Goal: Task Accomplishment & Management: Use online tool/utility

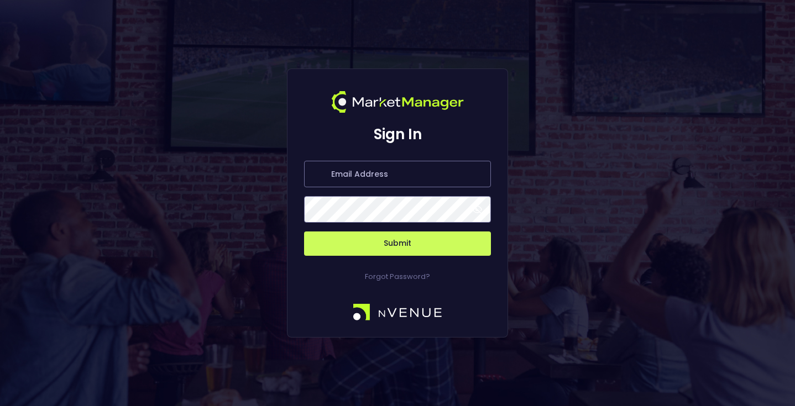
type input "[EMAIL_ADDRESS][DOMAIN_NAME]"
click at [430, 250] on button "Submit" at bounding box center [397, 244] width 187 height 24
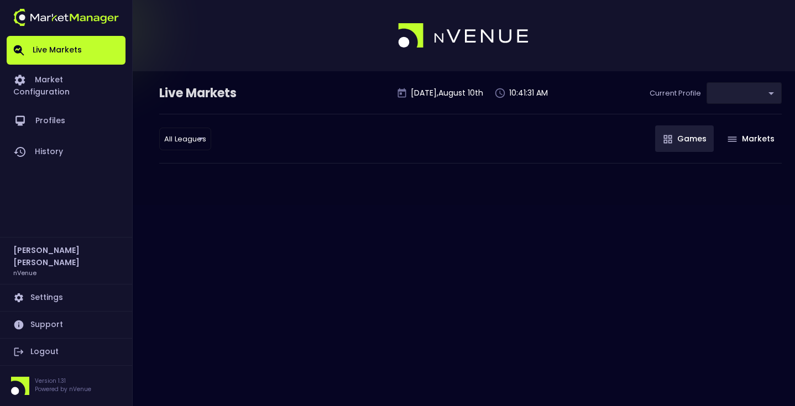
type input "7019aa83-cbc0-41cd-ad39-77eeccde5083"
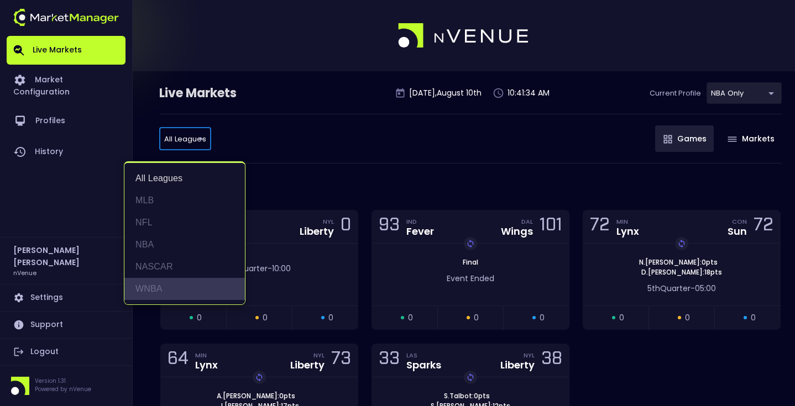
click at [164, 278] on li "WNBA" at bounding box center [184, 289] width 121 height 22
type input "WNBA"
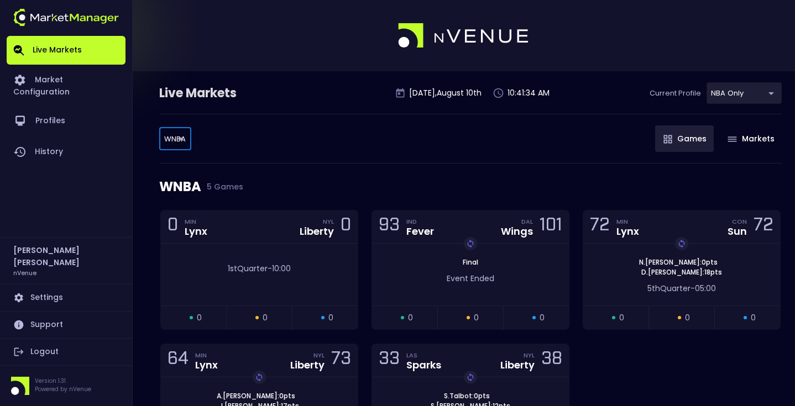
click at [338, 164] on div "WNBA 5 Games" at bounding box center [470, 187] width 623 height 46
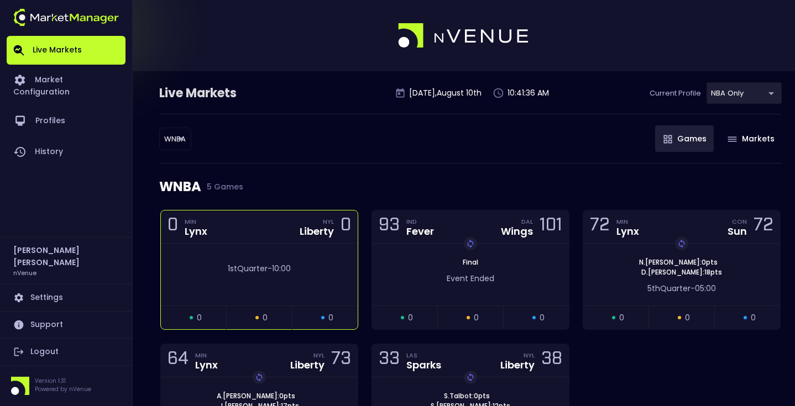
click at [292, 229] on div "0 MIN Lynx NYL Liberty 0" at bounding box center [259, 227] width 197 height 33
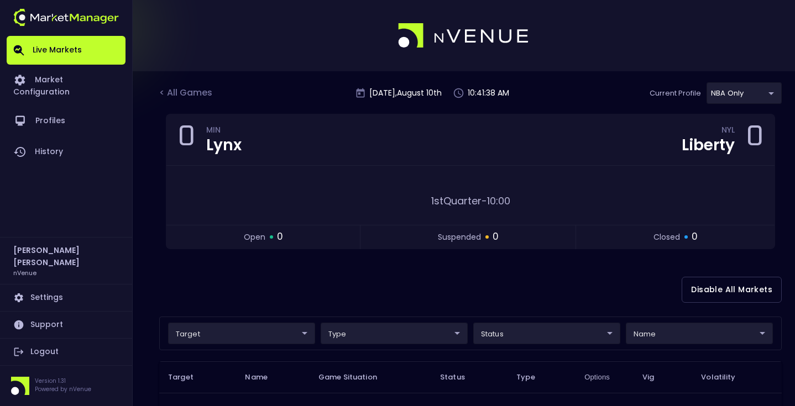
click at [282, 280] on div "Disable All Markets" at bounding box center [470, 290] width 623 height 54
click at [64, 86] on link "Market Configuration" at bounding box center [66, 85] width 119 height 41
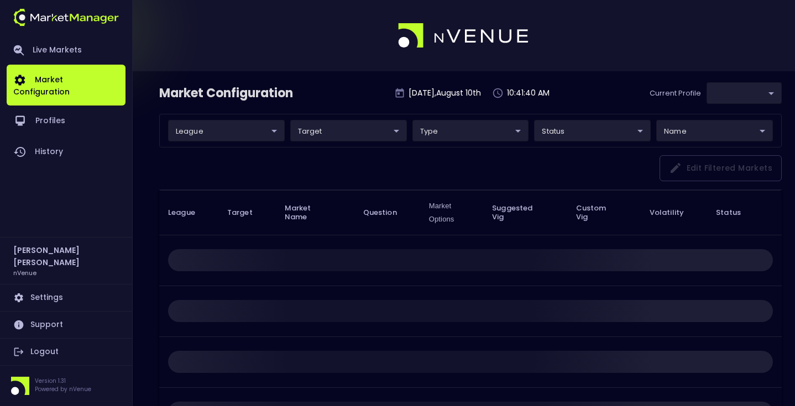
type input "7019aa83-cbc0-41cd-ad39-77eeccde5083"
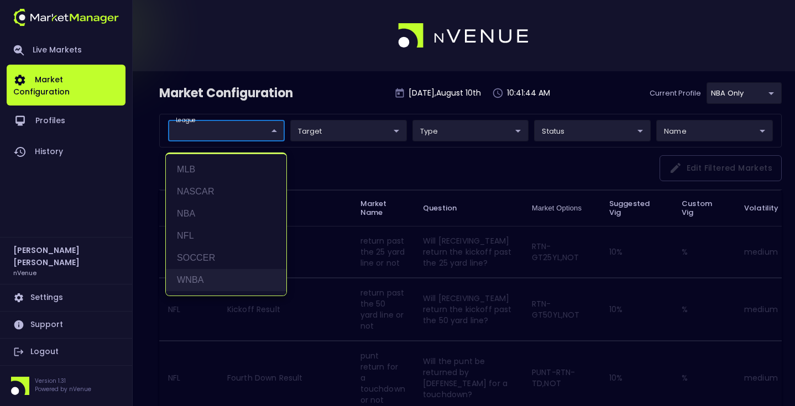
click at [204, 283] on li "WNBA" at bounding box center [226, 280] width 121 height 22
type input "WNBA"
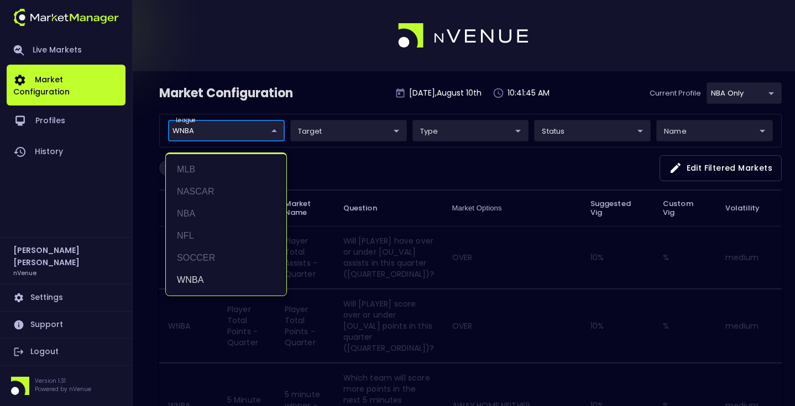
click at [470, 160] on div at bounding box center [397, 203] width 795 height 406
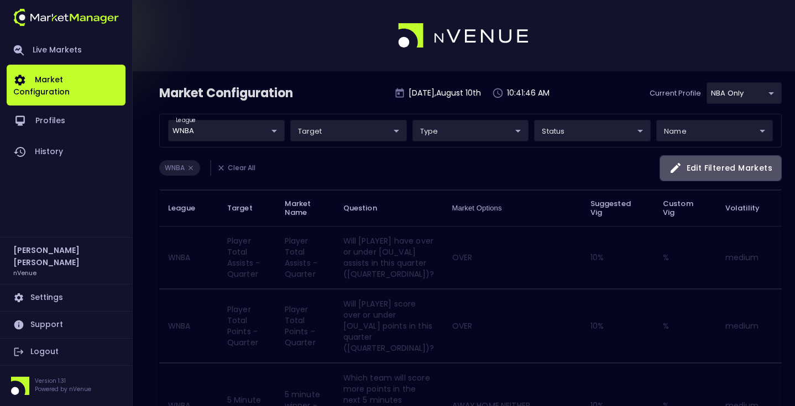
click at [725, 171] on button "Edit filtered markets" at bounding box center [721, 168] width 122 height 26
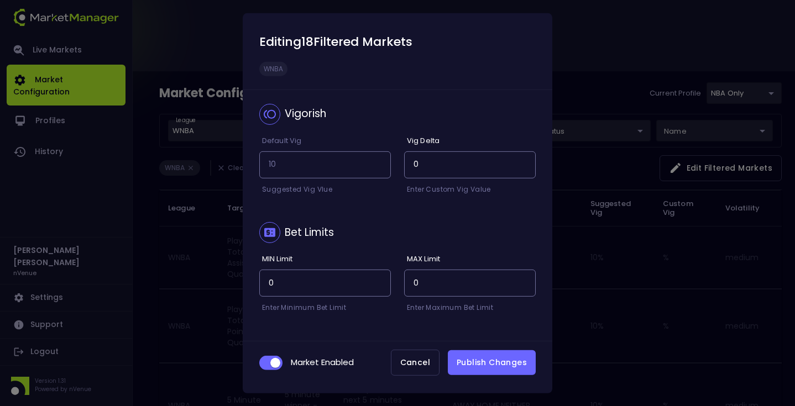
click at [430, 369] on button "Cancel" at bounding box center [415, 363] width 49 height 26
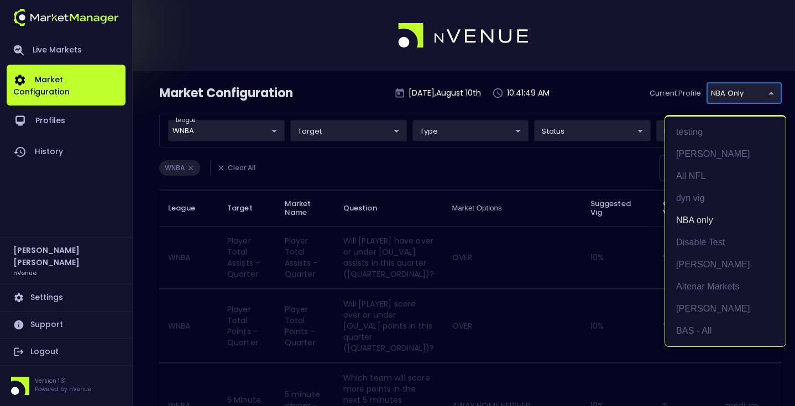
click at [715, 264] on li "[PERSON_NAME]" at bounding box center [725, 265] width 121 height 22
type input "0a763355-b225-40e6-8c79-2dda4ec7b2cf"
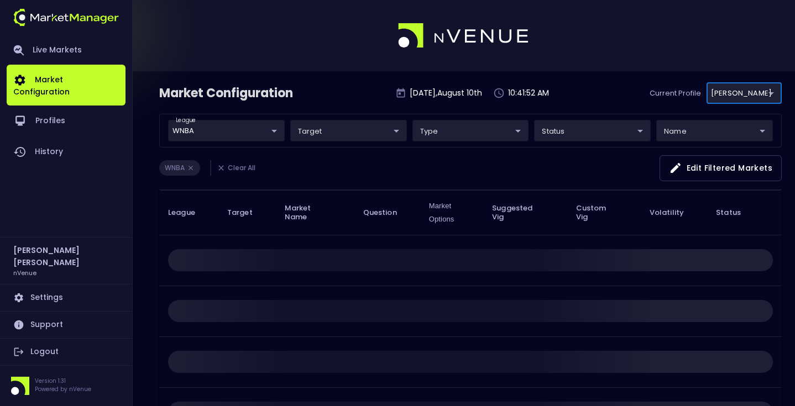
click at [543, 163] on div "WNBA Clear All Edit filtered markets" at bounding box center [470, 172] width 623 height 35
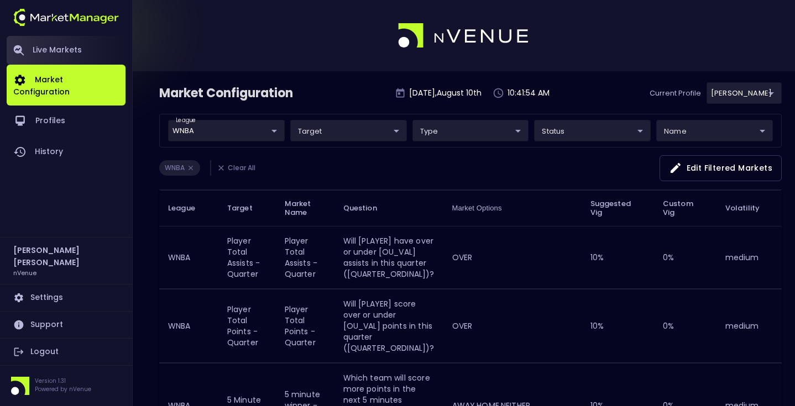
click at [21, 40] on link "Live Markets" at bounding box center [66, 50] width 119 height 29
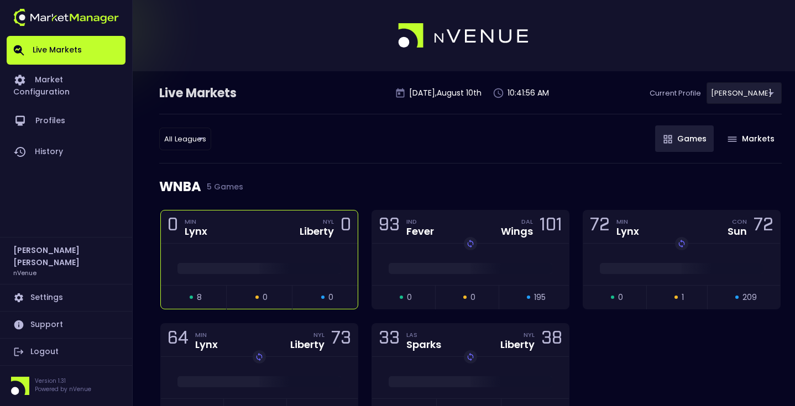
click at [223, 250] on div at bounding box center [259, 264] width 197 height 41
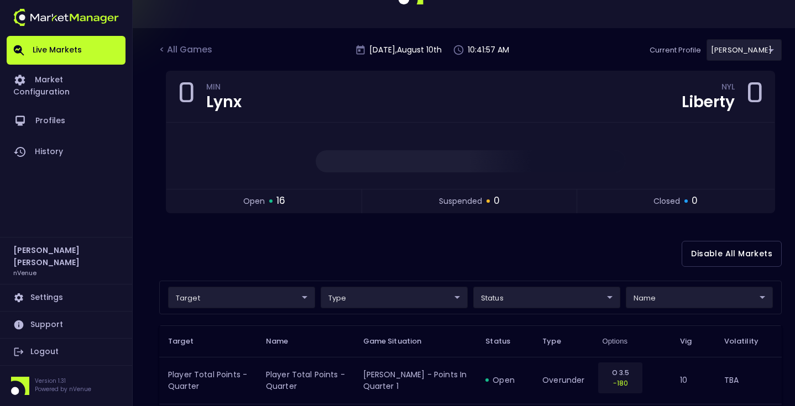
scroll to position [69, 0]
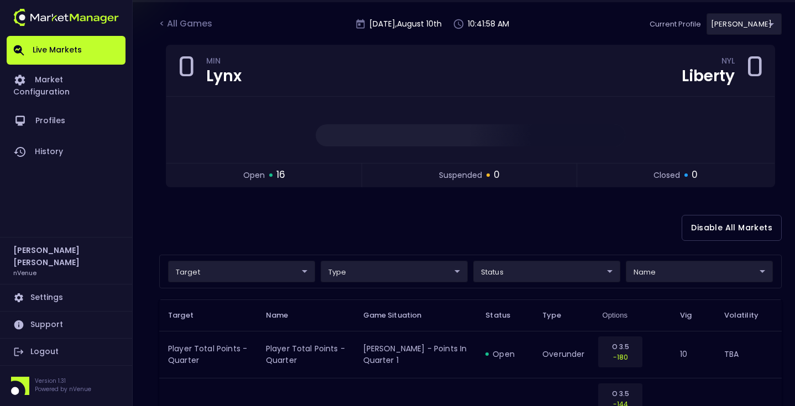
click at [283, 259] on div "target ​ ​ type ​ ​ status ​ ​ name ​ ​" at bounding box center [470, 272] width 623 height 34
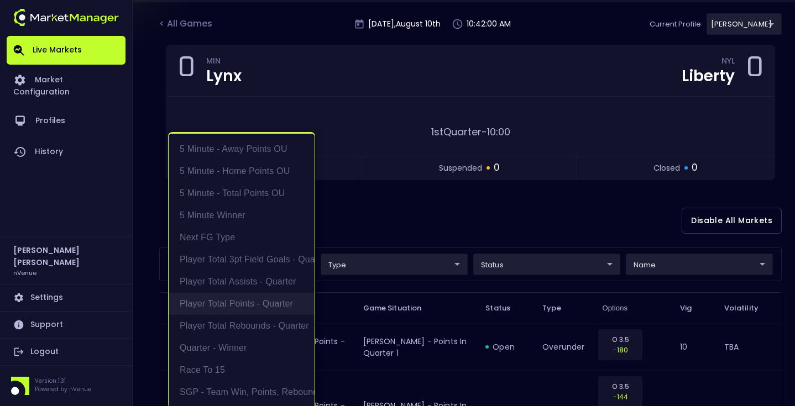
click at [276, 307] on li "Player Total Points - Quarter" at bounding box center [242, 304] width 146 height 22
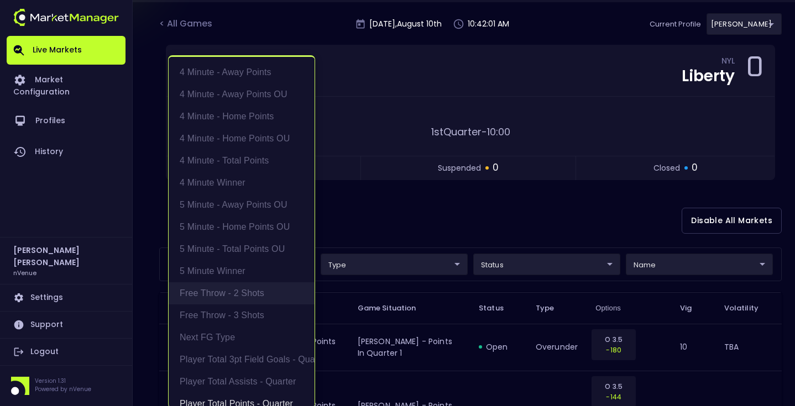
scroll to position [2, 0]
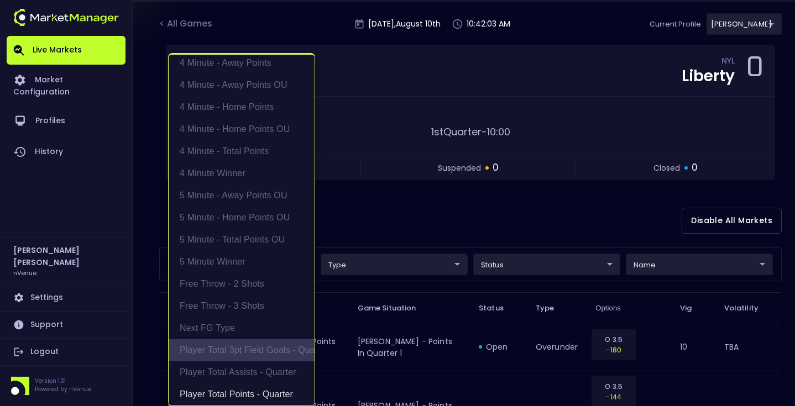
click at [263, 353] on li "Player Total 3pt Field Goals - Quarter" at bounding box center [242, 350] width 146 height 22
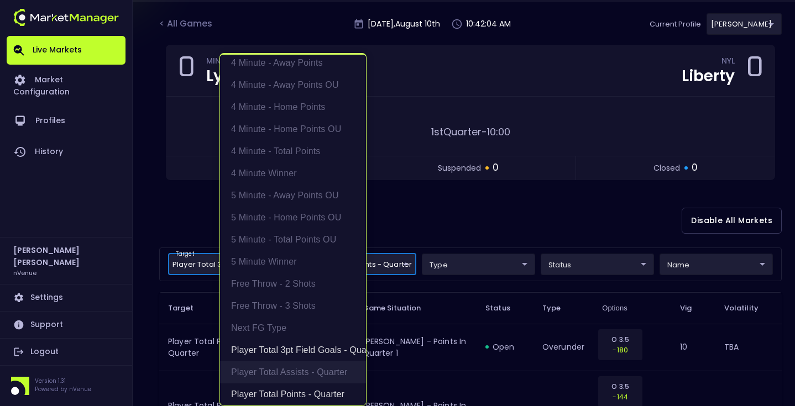
click at [273, 368] on li "Player Total Assists - Quarter" at bounding box center [293, 373] width 146 height 22
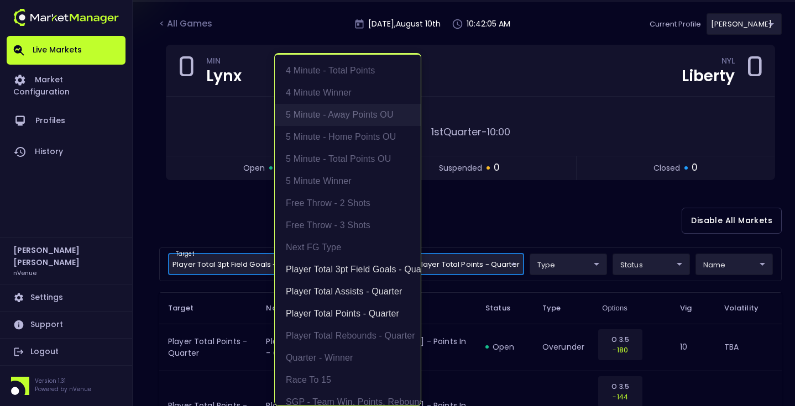
scroll to position [122, 0]
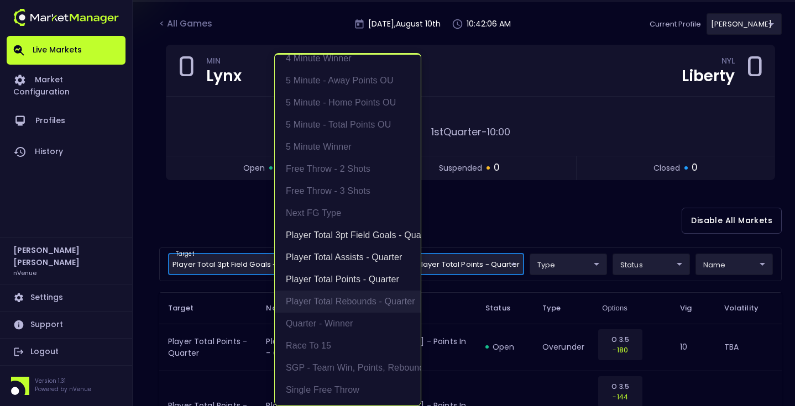
click at [336, 309] on li "Player Total Rebounds - Quarter" at bounding box center [348, 302] width 146 height 22
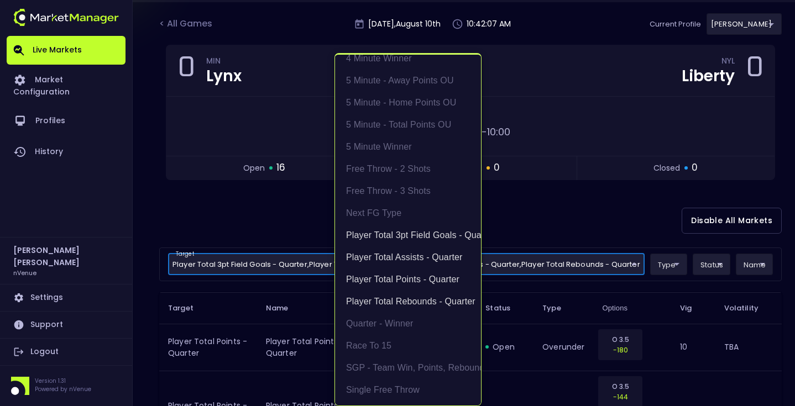
click at [527, 232] on div at bounding box center [397, 203] width 795 height 406
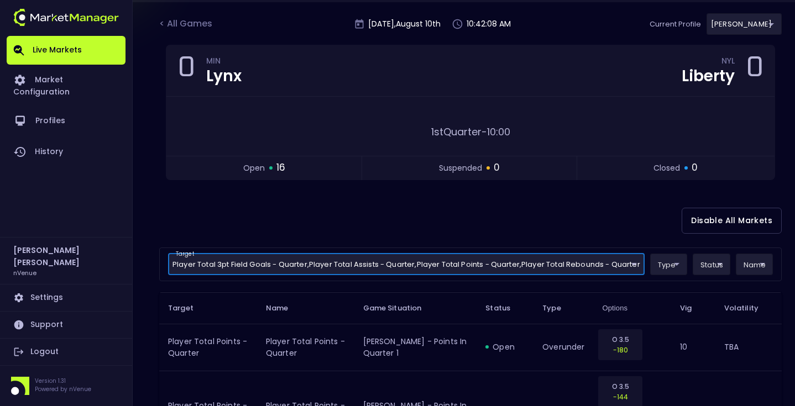
scroll to position [0, 0]
click at [455, 203] on div "Disable All Markets" at bounding box center [470, 221] width 623 height 54
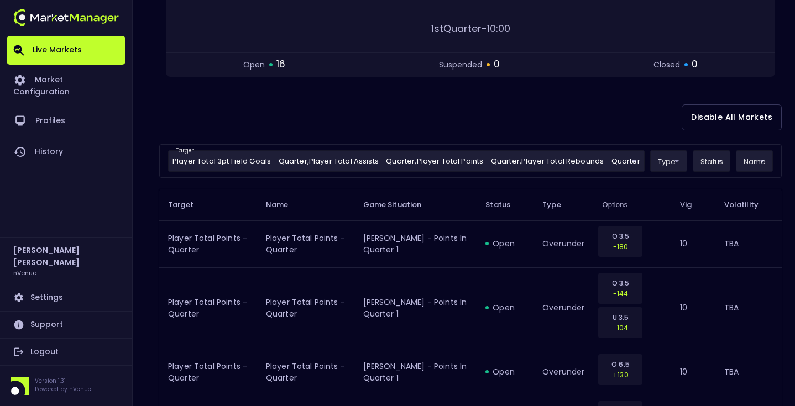
scroll to position [174, 0]
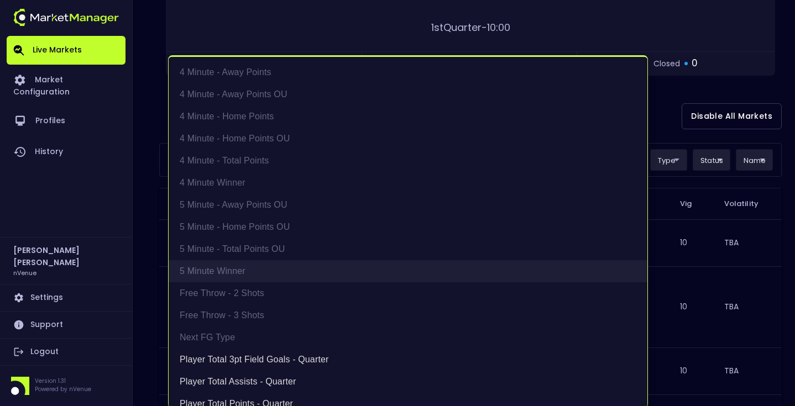
scroll to position [122, 0]
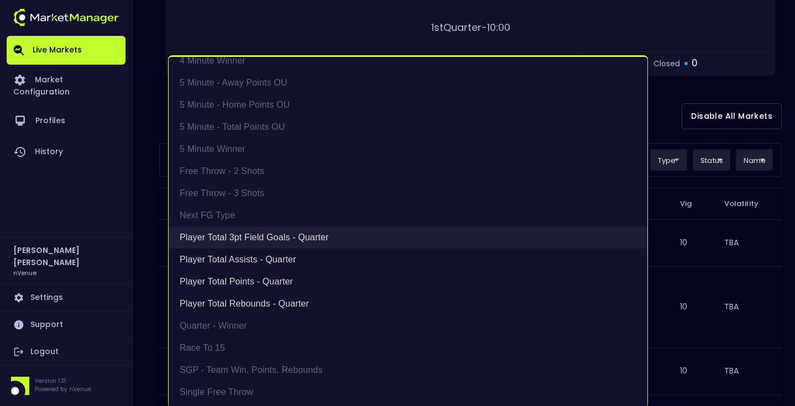
click at [256, 237] on li "Player Total 3pt Field Goals - Quarter" at bounding box center [408, 238] width 479 height 22
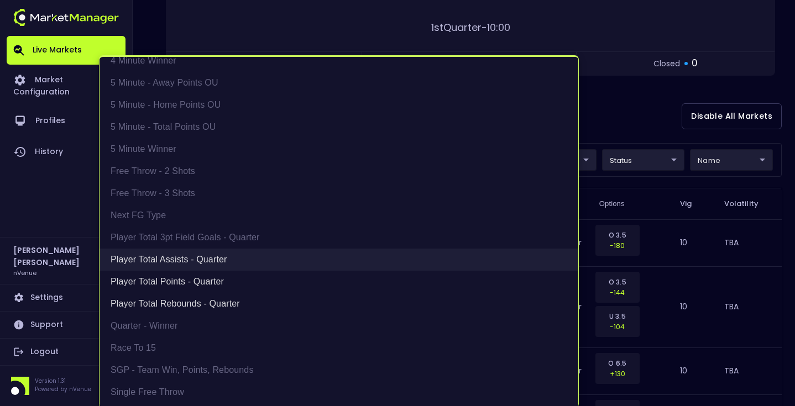
click at [247, 257] on li "Player Total Assists - Quarter" at bounding box center [339, 260] width 479 height 22
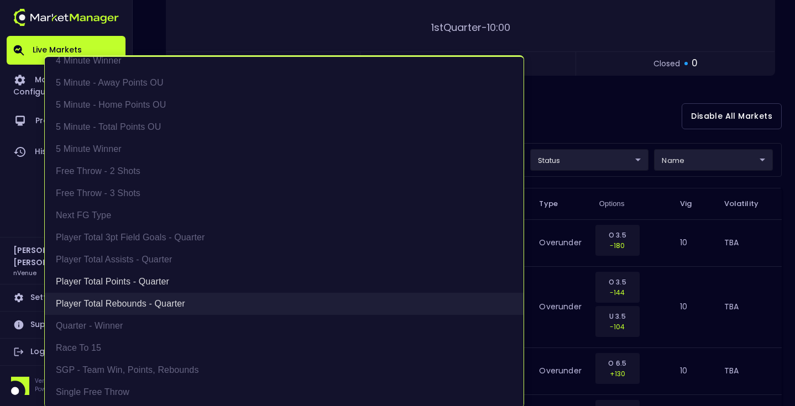
click at [232, 299] on li "Player Total Rebounds - Quarter" at bounding box center [284, 304] width 479 height 22
type input "Player Total Points - Quarter"
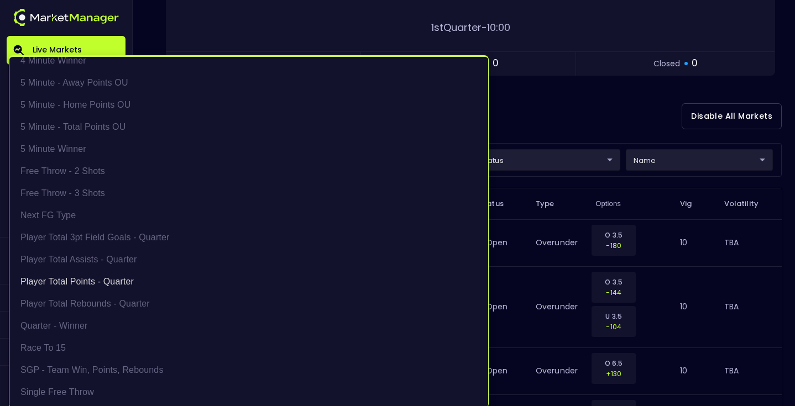
click at [540, 123] on div at bounding box center [397, 203] width 795 height 406
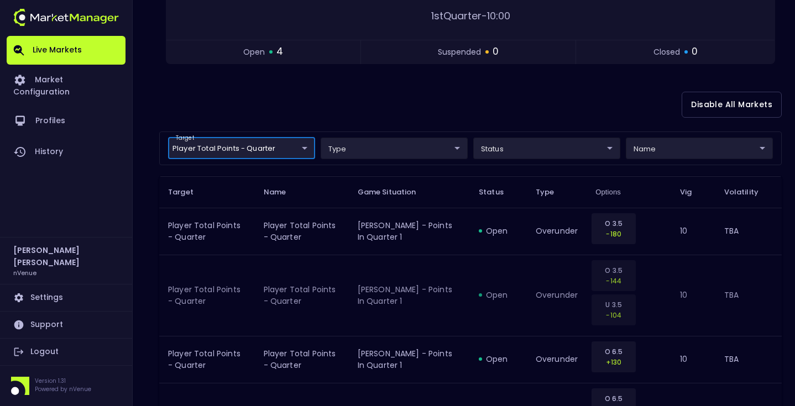
scroll to position [172, 0]
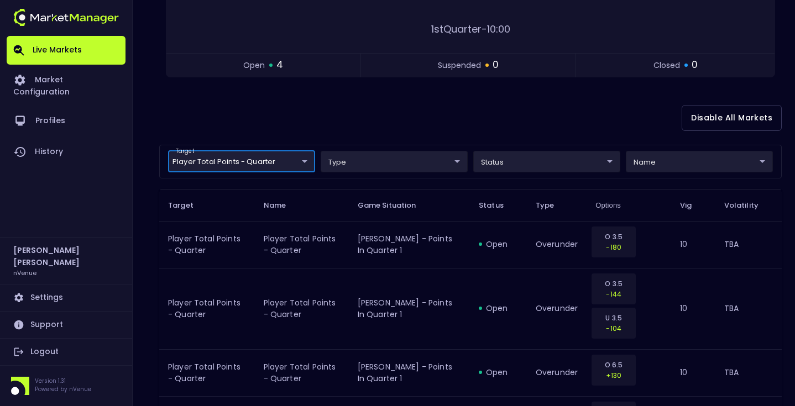
click at [282, 114] on div "Disable All Markets" at bounding box center [470, 118] width 623 height 54
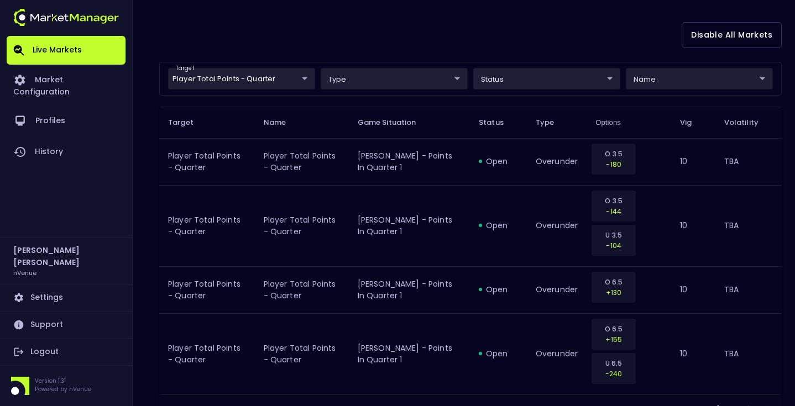
scroll to position [254, 0]
click at [297, 47] on div "Disable All Markets" at bounding box center [470, 36] width 623 height 54
click at [295, 74] on body "Live Markets Market Configuration Profiles History [PERSON_NAME] nVenue Setting…" at bounding box center [397, 98] width 795 height 705
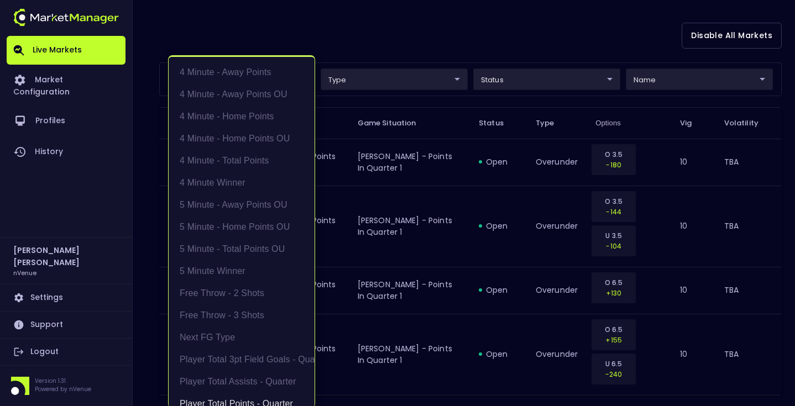
scroll to position [7, 0]
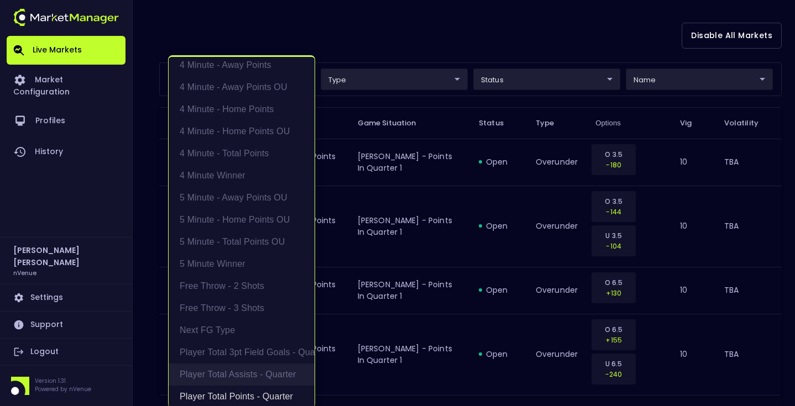
click at [283, 389] on li "Player Total Points - Quarter" at bounding box center [242, 397] width 146 height 22
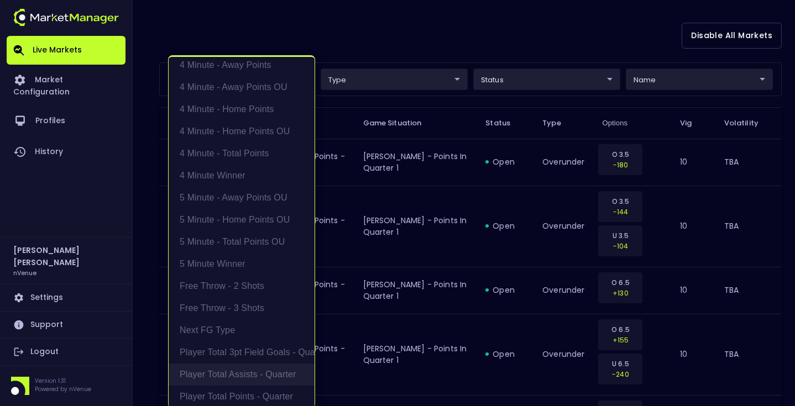
scroll to position [4, 0]
click at [283, 381] on li "Player Total Assists - Quarter" at bounding box center [242, 378] width 146 height 22
type input "Player Total Assists - Quarter"
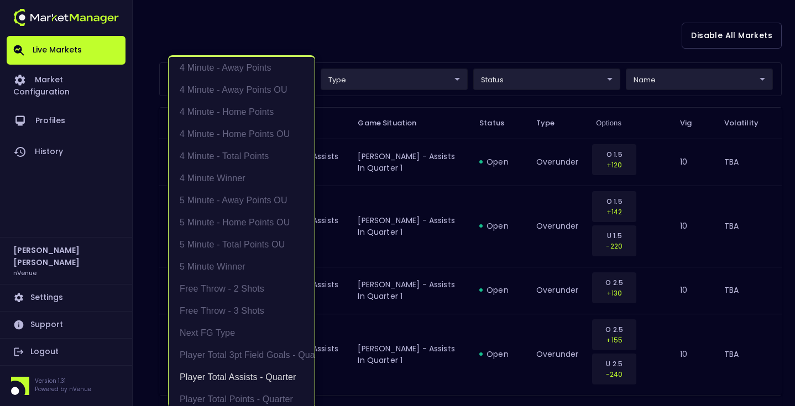
click at [426, 45] on div at bounding box center [397, 203] width 795 height 406
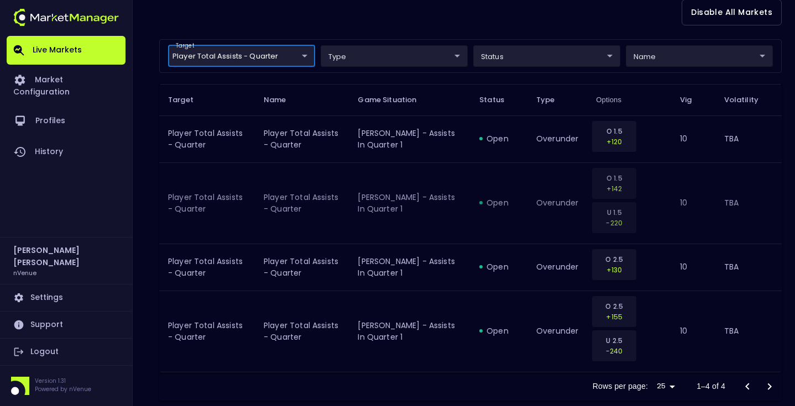
scroll to position [299, 0]
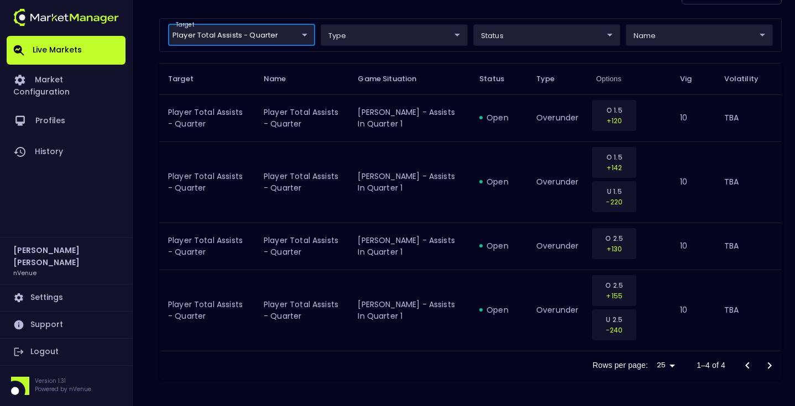
click at [231, 34] on body "Live Markets Market Configuration Profiles History [PERSON_NAME] nVenue Setting…" at bounding box center [397, 53] width 795 height 705
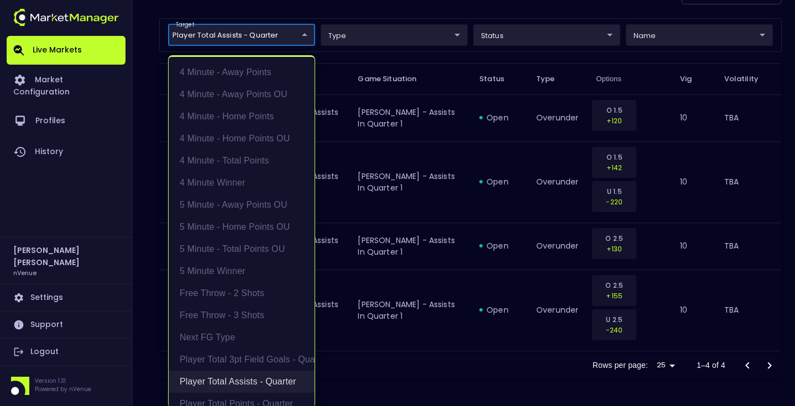
drag, startPoint x: 278, startPoint y: 383, endPoint x: 278, endPoint y: 371, distance: 11.6
click at [278, 382] on li "Player Total Assists - Quarter" at bounding box center [242, 382] width 146 height 22
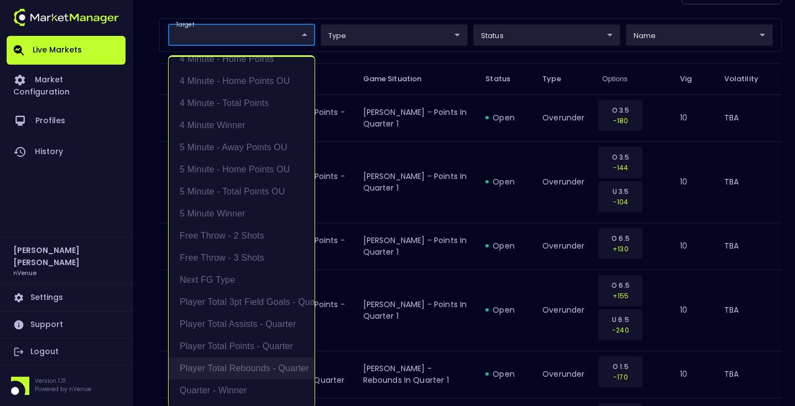
scroll to position [63, 0]
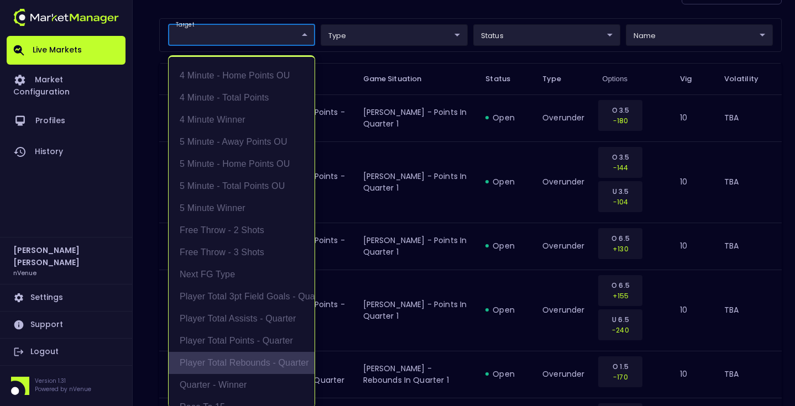
click at [264, 362] on li "Player Total Rebounds - Quarter" at bounding box center [242, 363] width 146 height 22
type input "Player Total Rebounds - Quarter"
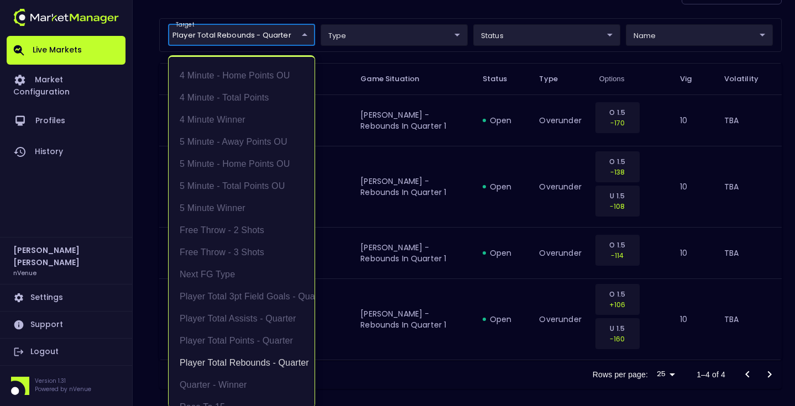
click at [406, 13] on div at bounding box center [397, 203] width 795 height 406
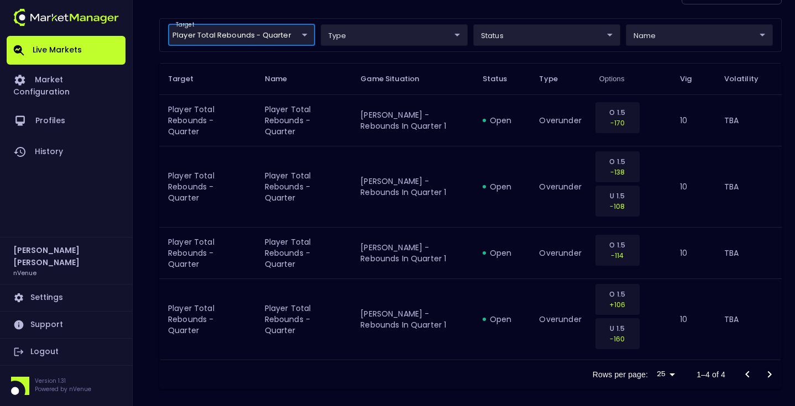
scroll to position [0, 0]
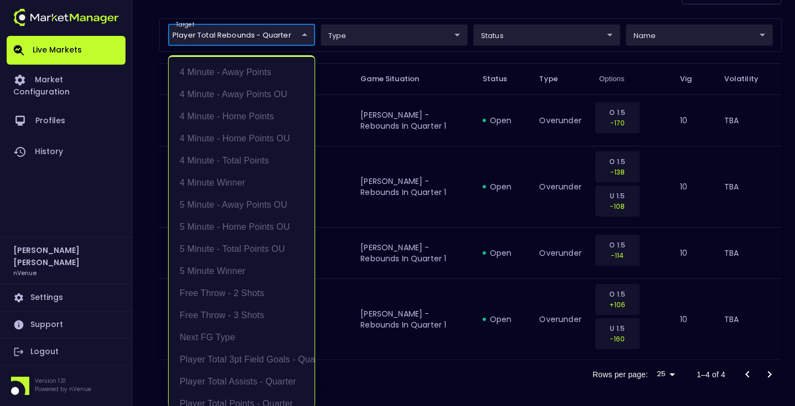
click at [257, 36] on body "Live Markets Market Configuration Profiles History [PERSON_NAME] nVenue Setting…" at bounding box center [397, 58] width 795 height 714
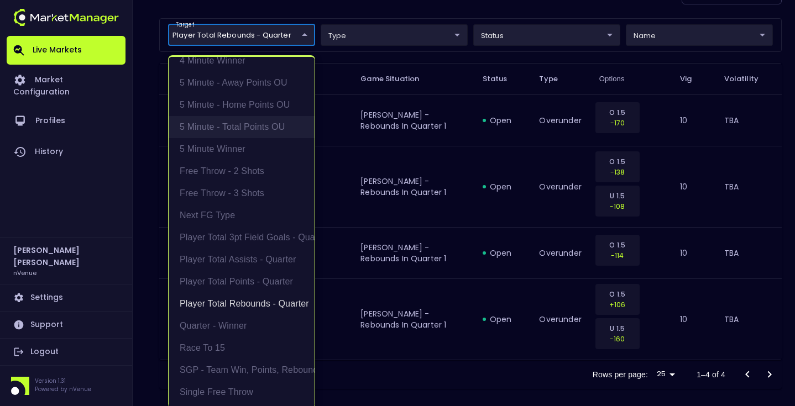
drag, startPoint x: 270, startPoint y: 304, endPoint x: 270, endPoint y: 254, distance: 50.3
click at [270, 303] on li "Player Total Rebounds - Quarter" at bounding box center [242, 304] width 146 height 22
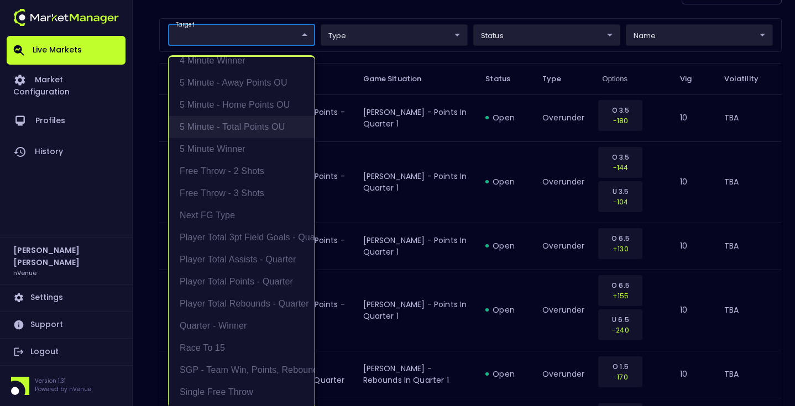
scroll to position [0, 0]
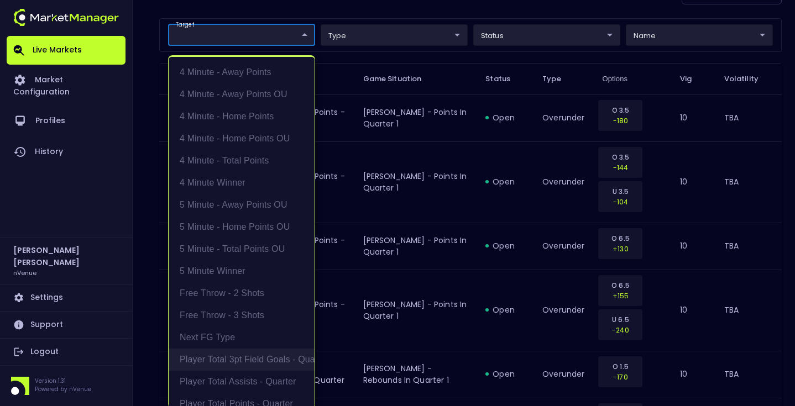
click at [266, 355] on li "Player Total 3pt Field Goals - Quarter" at bounding box center [242, 360] width 146 height 22
type input "Player Total 3pt Field Goals - Quarter"
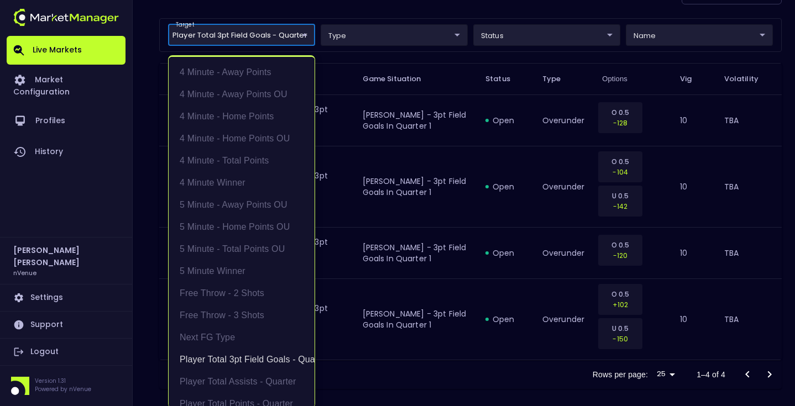
click at [416, 9] on div at bounding box center [397, 203] width 795 height 406
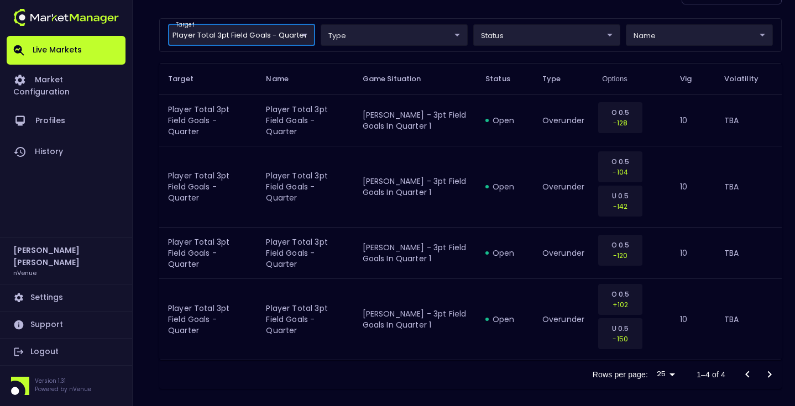
click at [290, 32] on body "Live Markets Market Configuration Profiles History [PERSON_NAME] nVenue Setting…" at bounding box center [397, 58] width 795 height 714
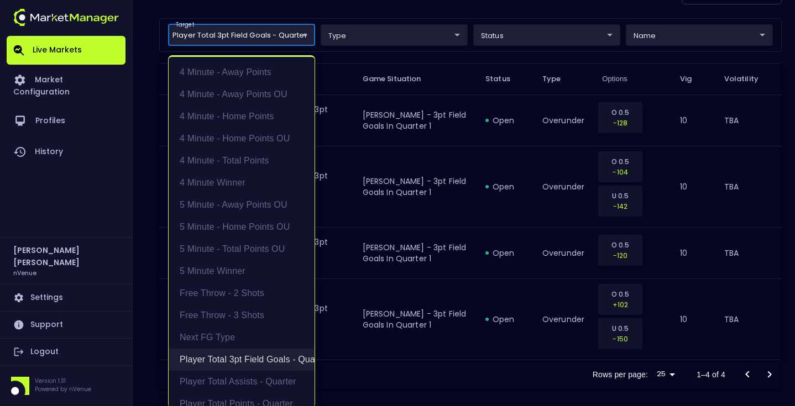
click at [240, 356] on li "Player Total 3pt Field Goals - Quarter" at bounding box center [242, 360] width 146 height 22
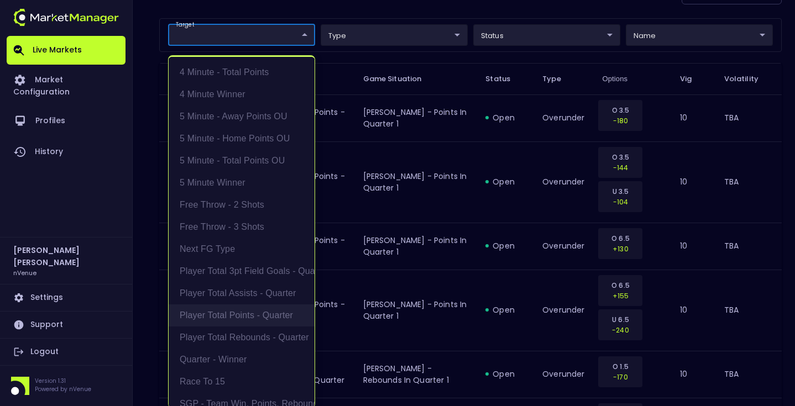
scroll to position [108, 0]
click at [255, 322] on li "Player Total Rebounds - Quarter" at bounding box center [242, 318] width 146 height 22
type input "Player Total Rebounds - Quarter"
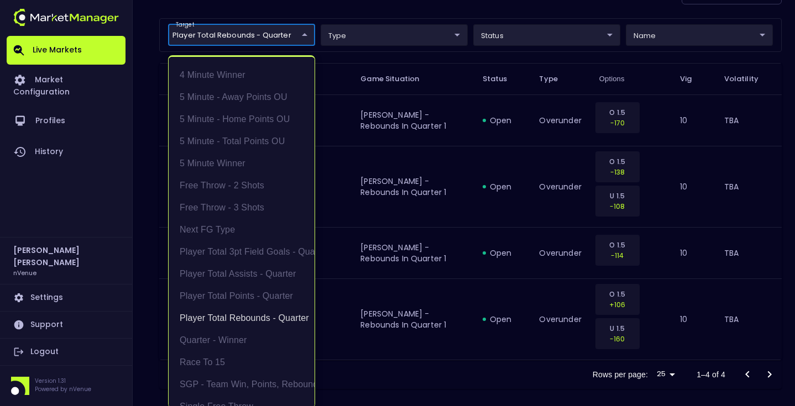
scroll to position [2, 0]
click at [466, 361] on div at bounding box center [397, 203] width 795 height 406
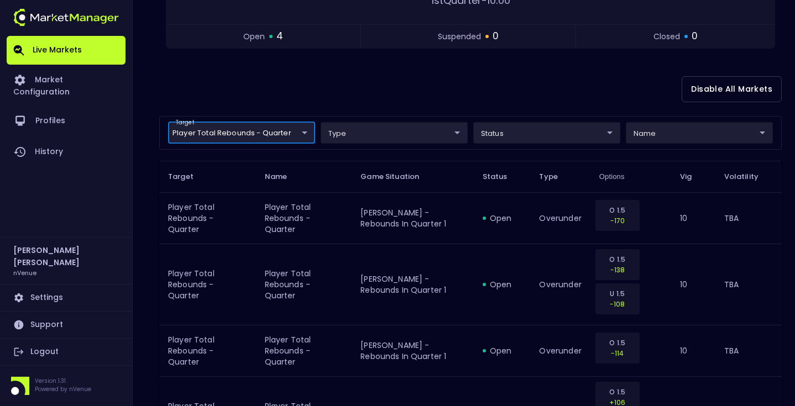
scroll to position [179, 0]
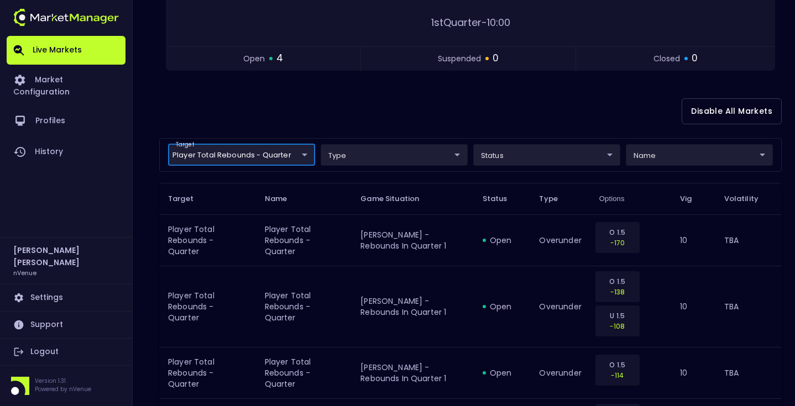
click at [472, 101] on div "Disable All Markets" at bounding box center [470, 112] width 623 height 54
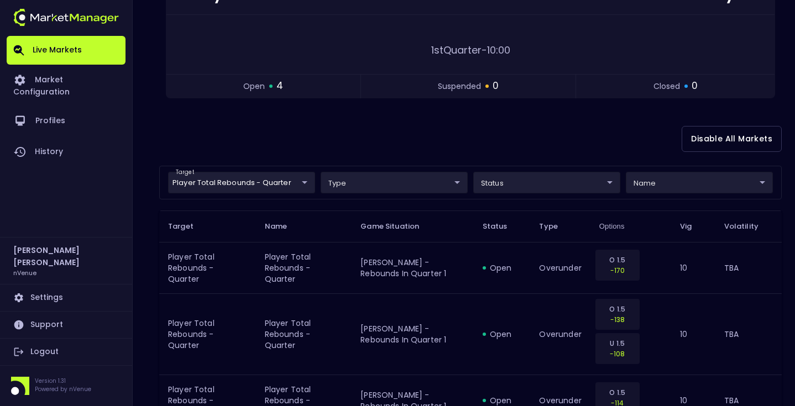
scroll to position [150, 0]
